Goal: Information Seeking & Learning: Check status

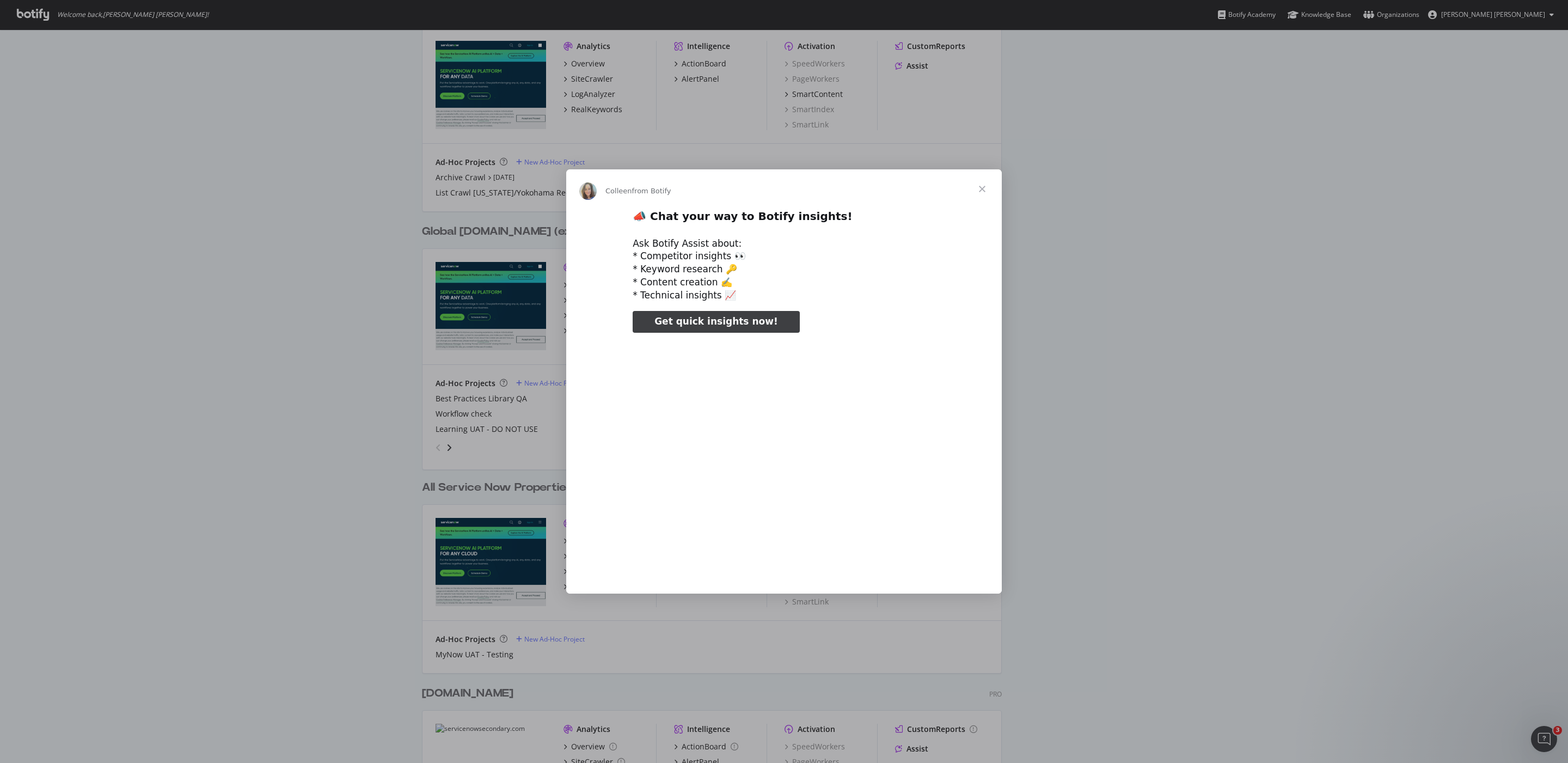
click at [312, 514] on div "Intercom messenger" at bounding box center [784, 382] width 1568 height 763
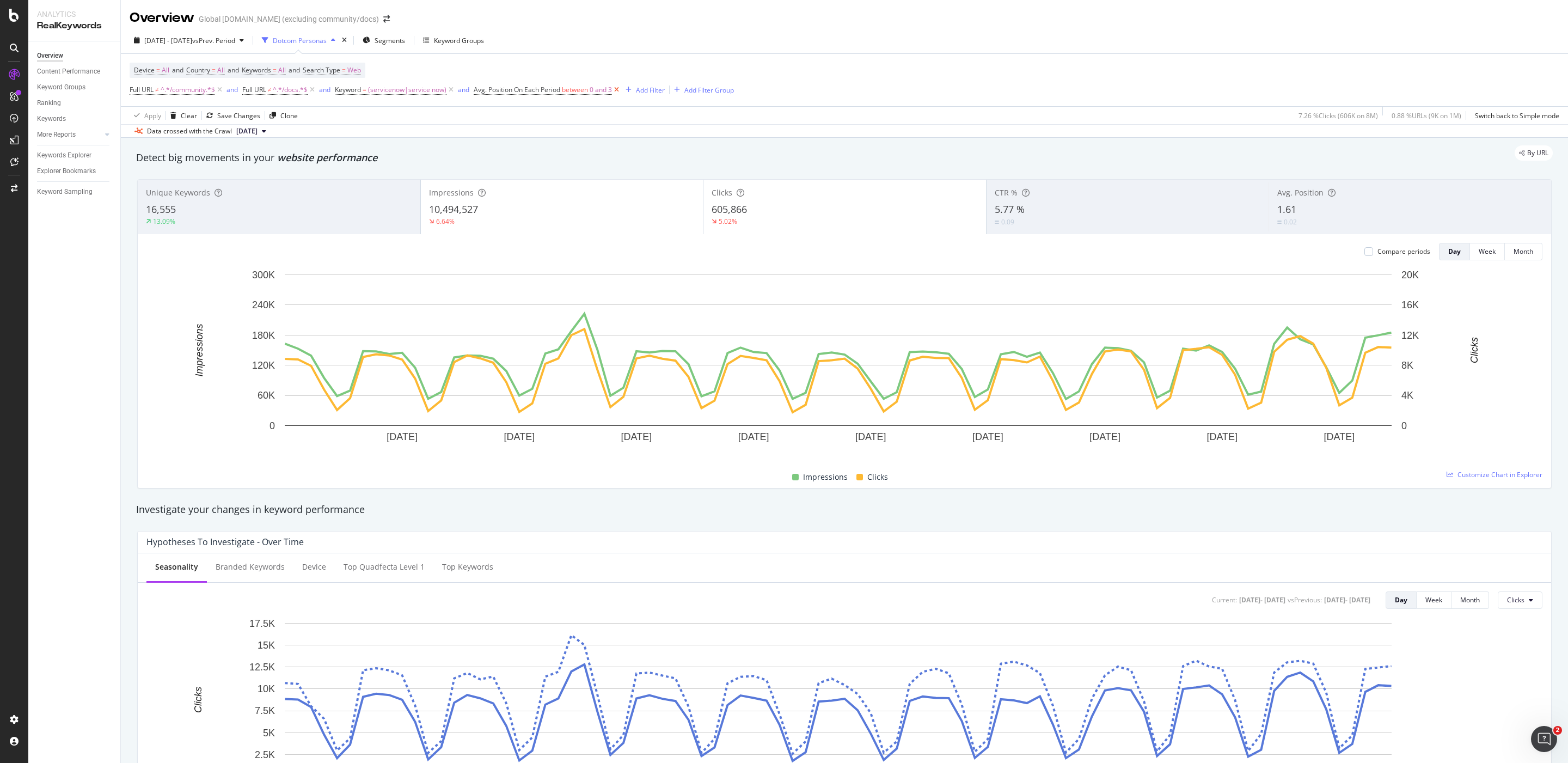
click at [622, 91] on icon at bounding box center [616, 90] width 9 height 11
click at [962, 136] on div "Data crossed with the Crawl 2025 Sep. 19th" at bounding box center [844, 130] width 1447 height 13
click at [932, 66] on div "Device = All and Country = All and Keywords = All and Search Type = Web Full UR…" at bounding box center [844, 80] width 1430 height 52
